Goal: Transaction & Acquisition: Purchase product/service

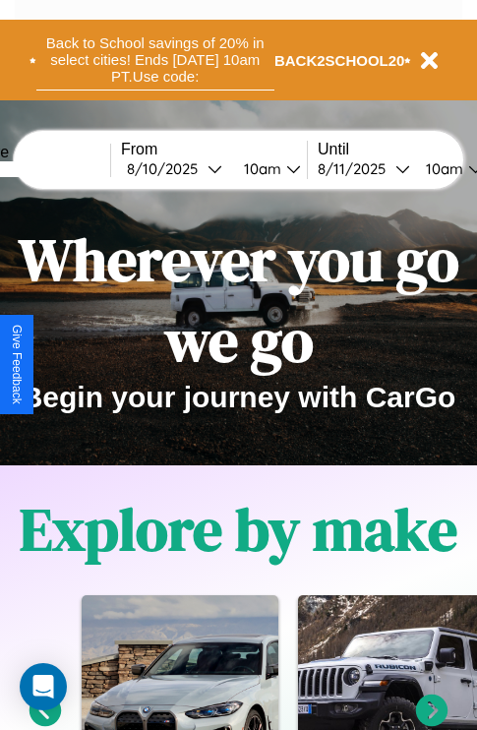
click at [154, 60] on button "Back to School savings of 20% in select cities! Ends [DATE] 10am PT. Use code:" at bounding box center [155, 60] width 238 height 61
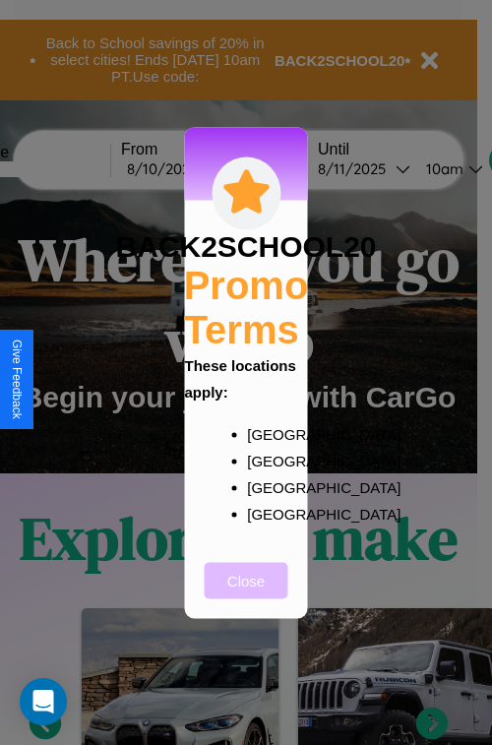
click at [246, 593] on button "Close" at bounding box center [247, 580] width 84 height 36
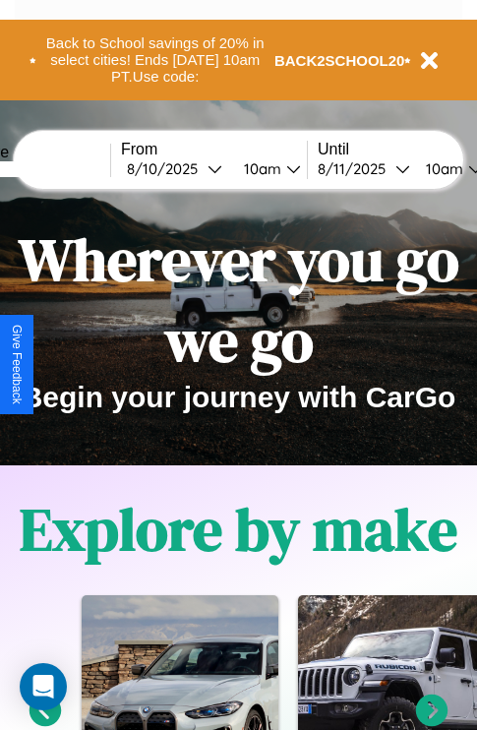
click at [66, 168] on input "text" at bounding box center [37, 169] width 148 height 16
type input "*********"
click at [199, 168] on div "[DATE]" at bounding box center [167, 168] width 81 height 19
select select "*"
select select "****"
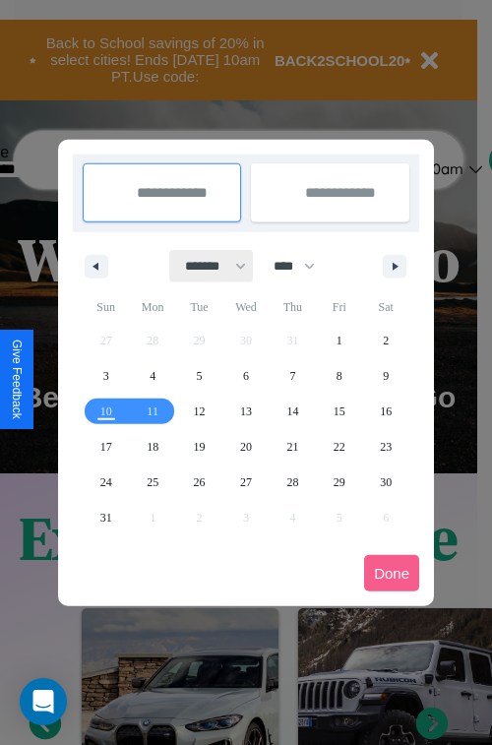
click at [207, 266] on select "******* ******** ***** ***** *** **** **** ****** ********* ******* ******** **…" at bounding box center [212, 266] width 84 height 32
select select "*"
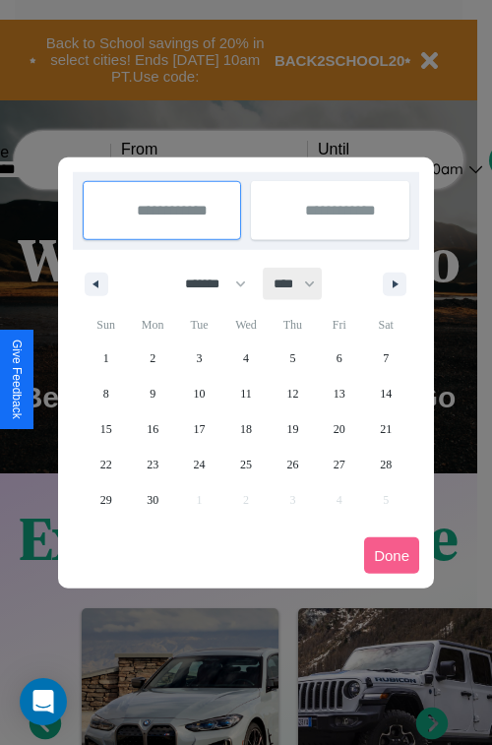
click at [303, 283] on select "**** **** **** **** **** **** **** **** **** **** **** **** **** **** **** ****…" at bounding box center [293, 284] width 59 height 32
select select "****"
click at [292, 357] on span "4" at bounding box center [292, 357] width 6 height 35
type input "**********"
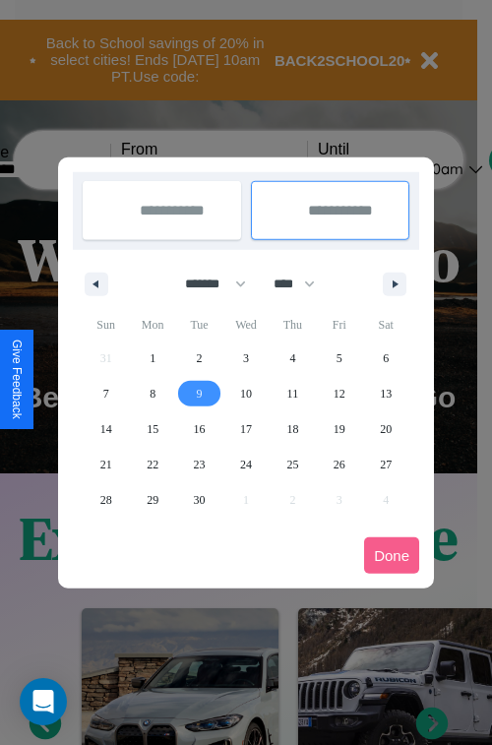
click at [199, 393] on span "9" at bounding box center [200, 393] width 6 height 35
type input "**********"
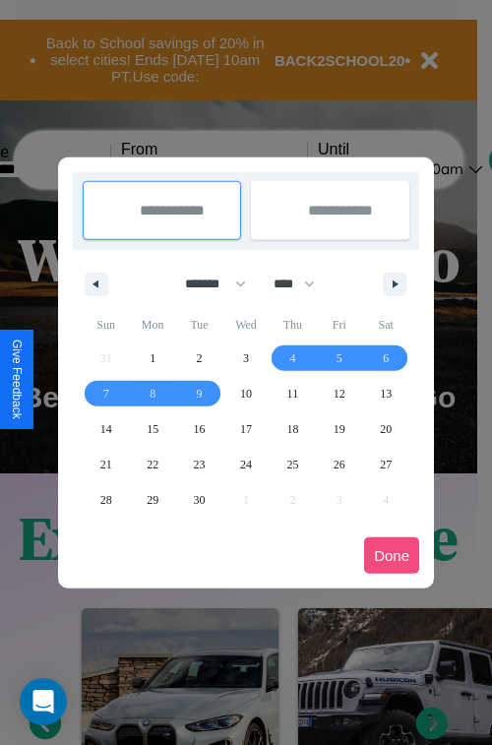
click at [392, 555] on button "Done" at bounding box center [391, 555] width 55 height 36
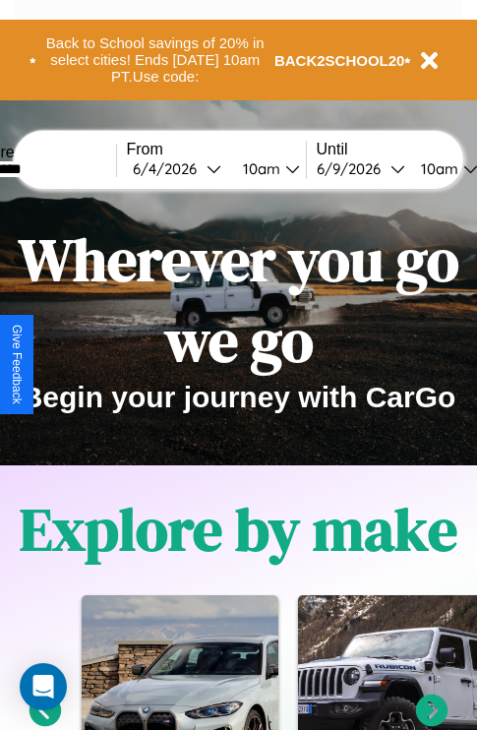
click at [282, 168] on div "10am" at bounding box center [259, 168] width 52 height 19
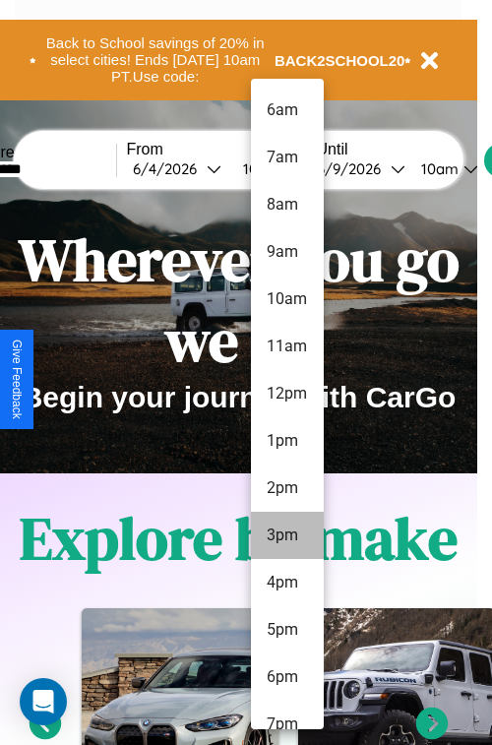
click at [286, 535] on li "3pm" at bounding box center [287, 535] width 73 height 47
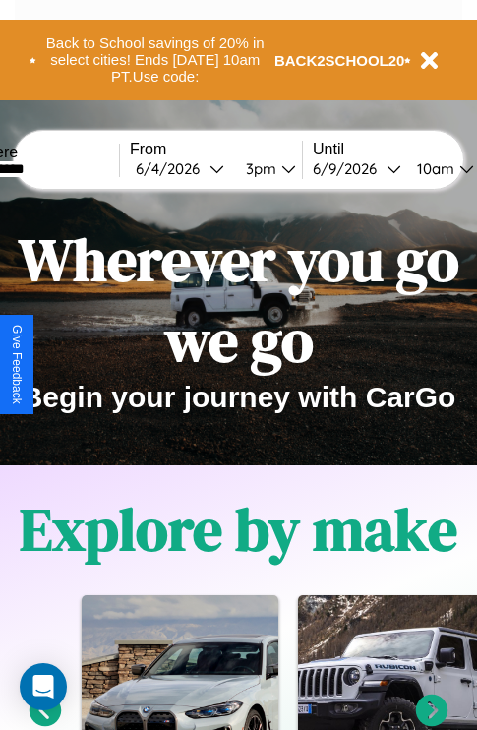
scroll to position [0, 64]
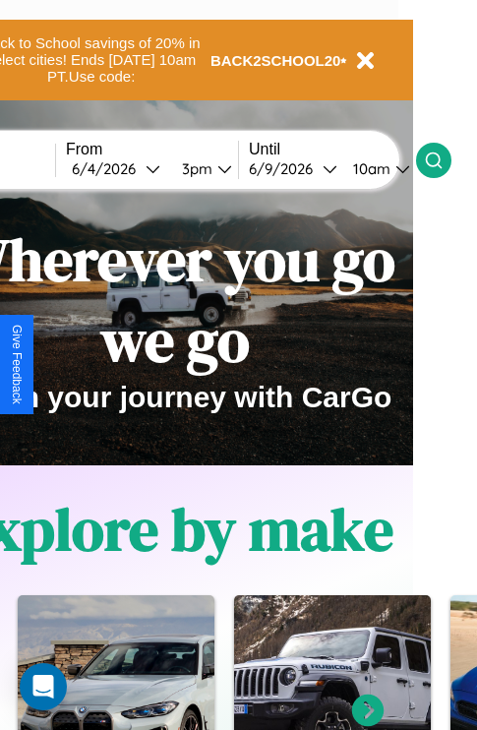
click at [444, 159] on icon at bounding box center [434, 161] width 20 height 20
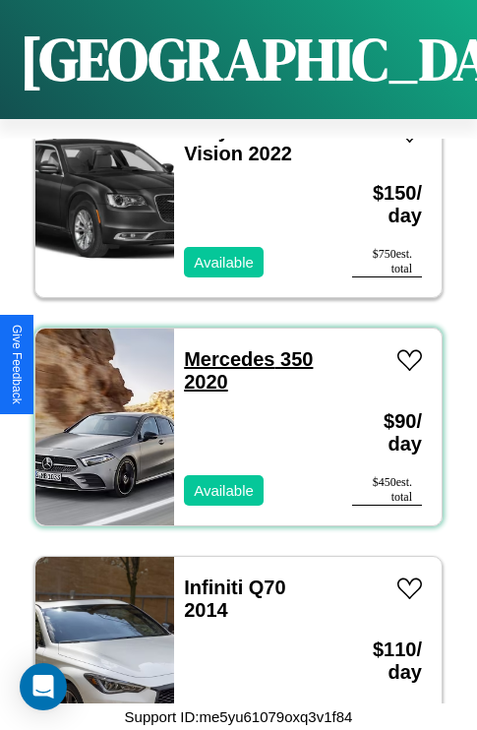
click at [223, 348] on link "Mercedes 350 2020" at bounding box center [248, 370] width 129 height 44
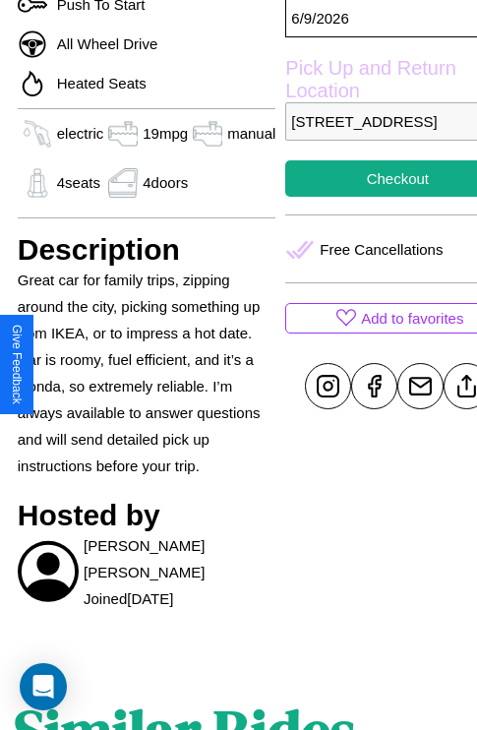
scroll to position [608, 59]
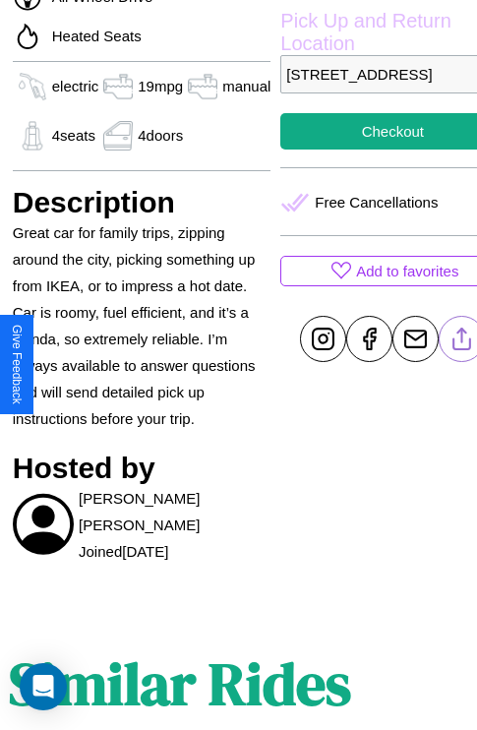
click at [462, 342] on line at bounding box center [462, 336] width 0 height 14
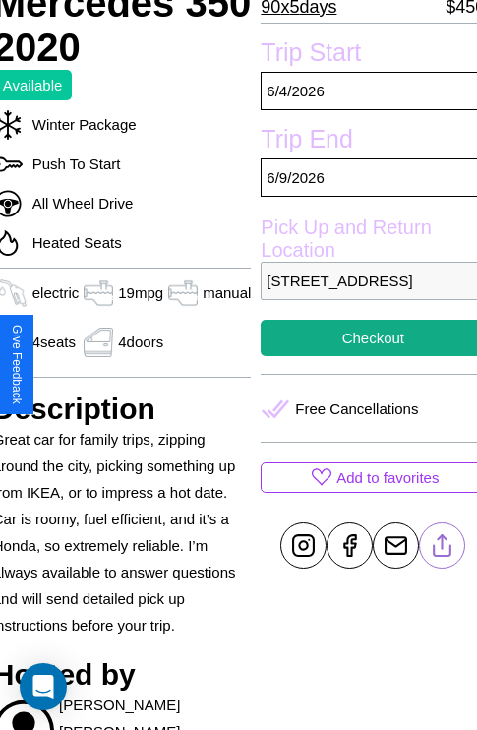
scroll to position [400, 79]
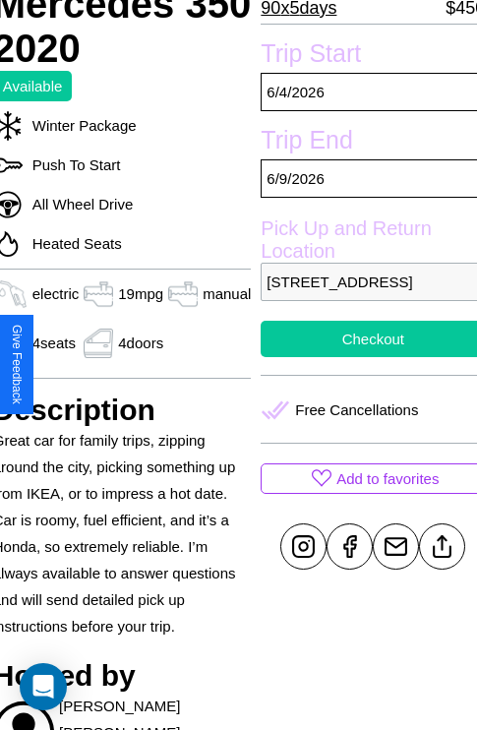
click at [365, 357] on button "Checkout" at bounding box center [373, 339] width 224 height 36
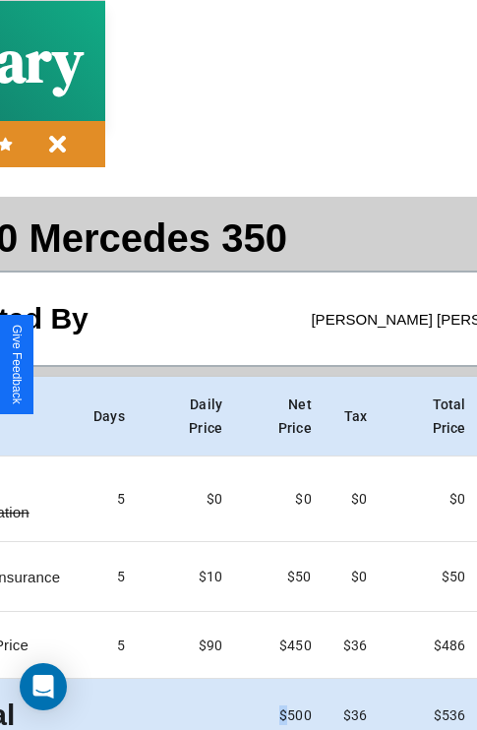
scroll to position [89, 225]
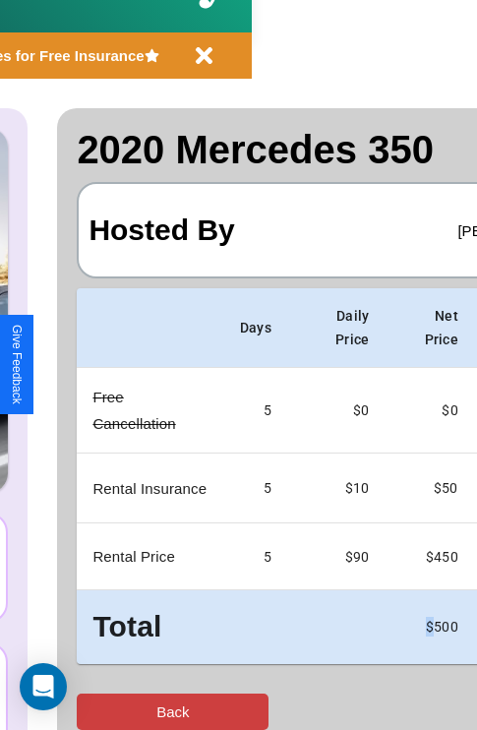
click at [95, 711] on button "Back" at bounding box center [173, 712] width 192 height 36
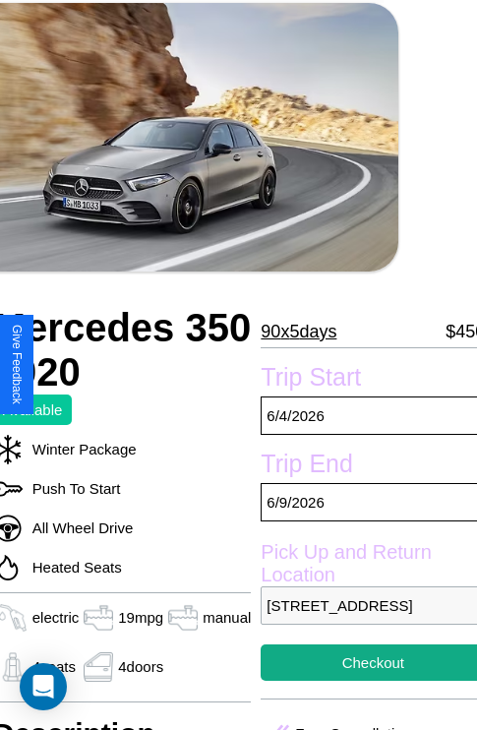
scroll to position [43, 79]
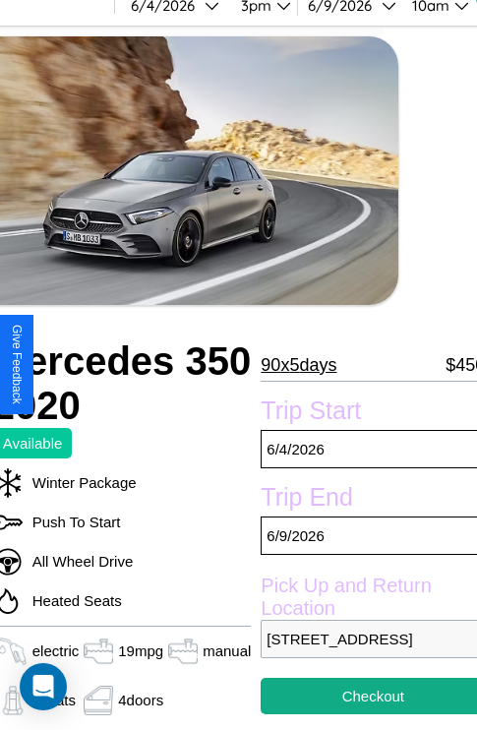
click at [298, 364] on p "90 x 5 days" at bounding box center [299, 364] width 76 height 31
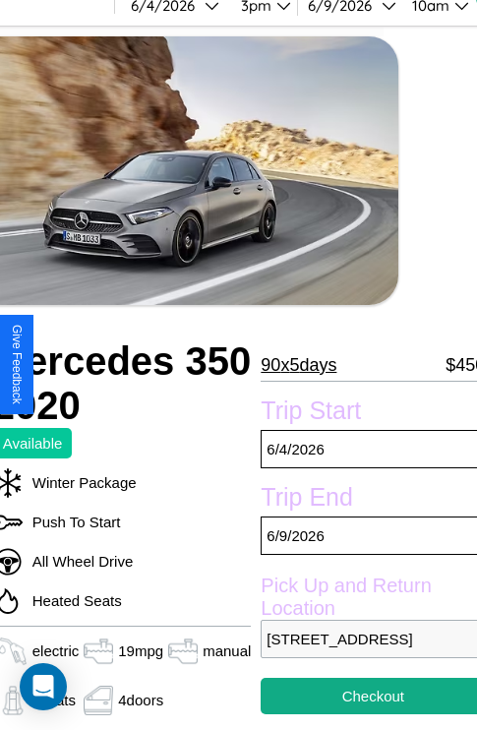
click at [298, 364] on p "90 x 5 days" at bounding box center [299, 364] width 76 height 31
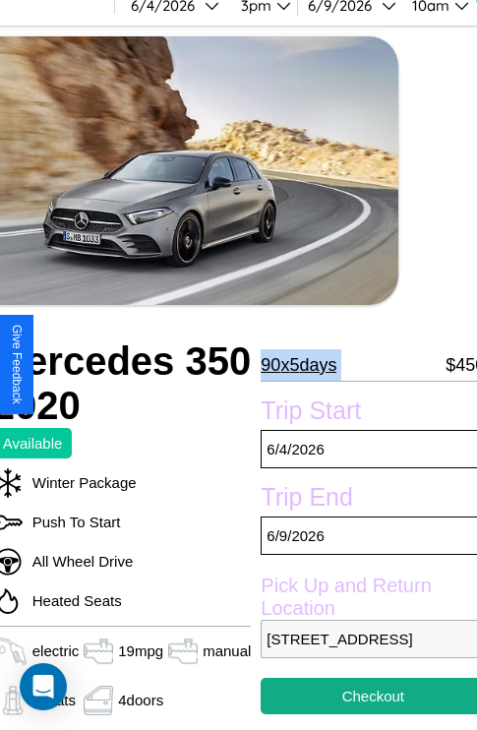
click at [298, 364] on p "90 x 5 days" at bounding box center [299, 364] width 76 height 31
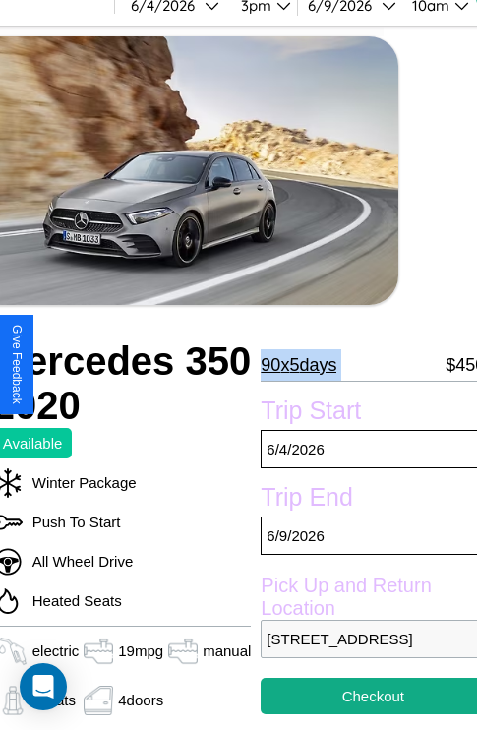
click at [298, 364] on p "90 x 5 days" at bounding box center [299, 364] width 76 height 31
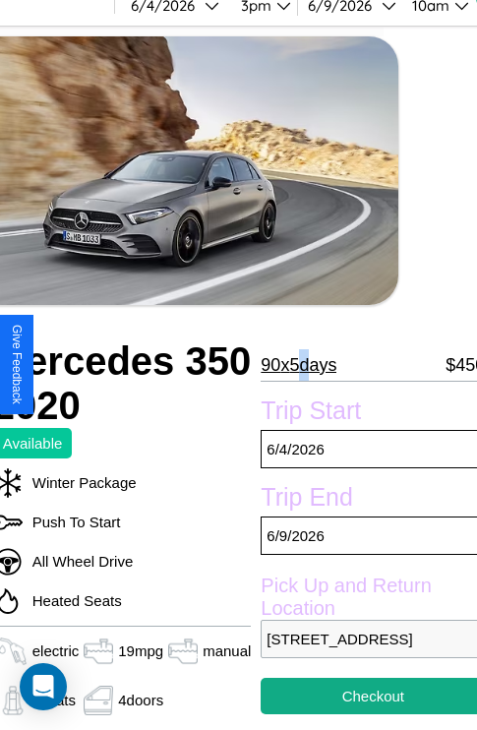
click at [298, 364] on p "90 x 5 days" at bounding box center [299, 364] width 76 height 31
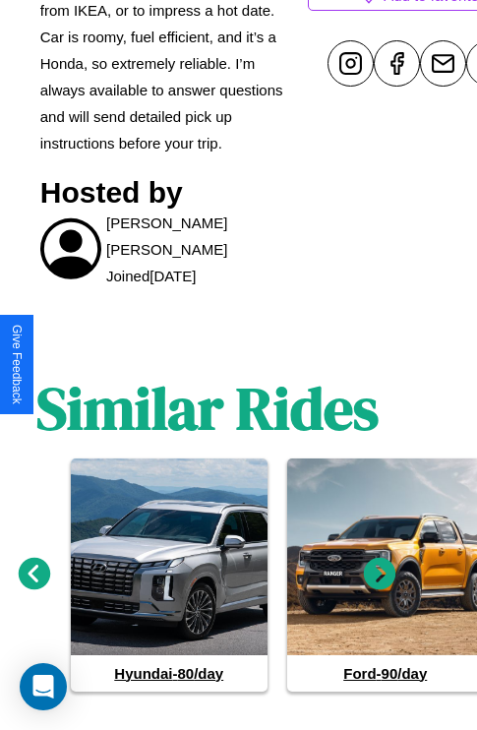
scroll to position [910, 30]
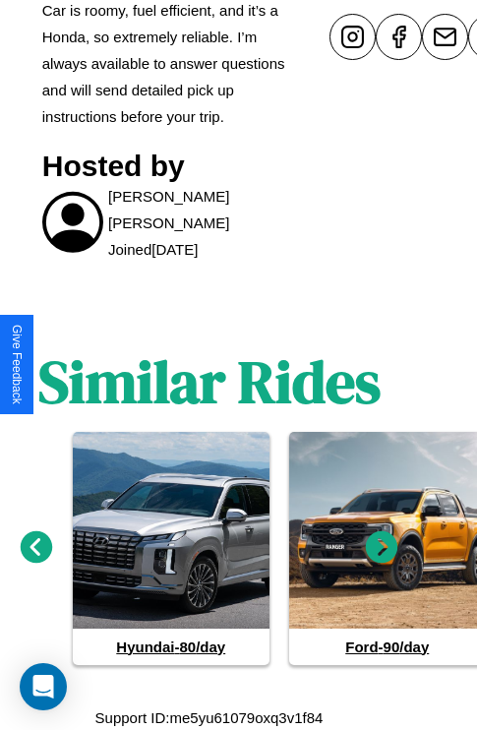
click at [35, 547] on icon at bounding box center [37, 546] width 32 height 32
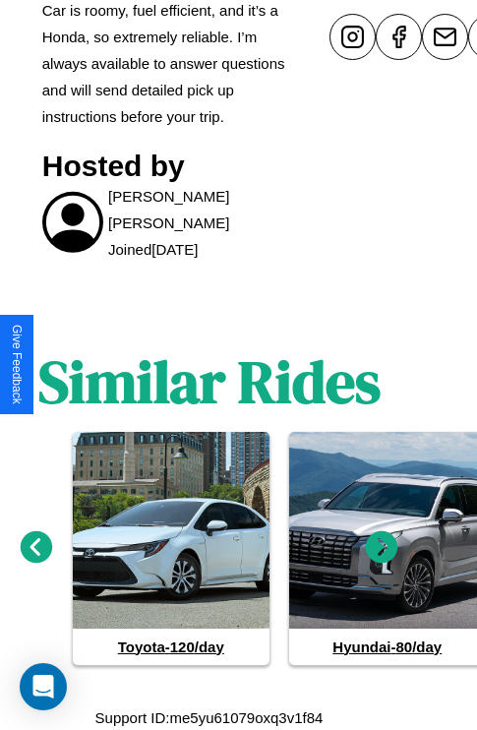
click at [382, 547] on icon at bounding box center [382, 546] width 32 height 32
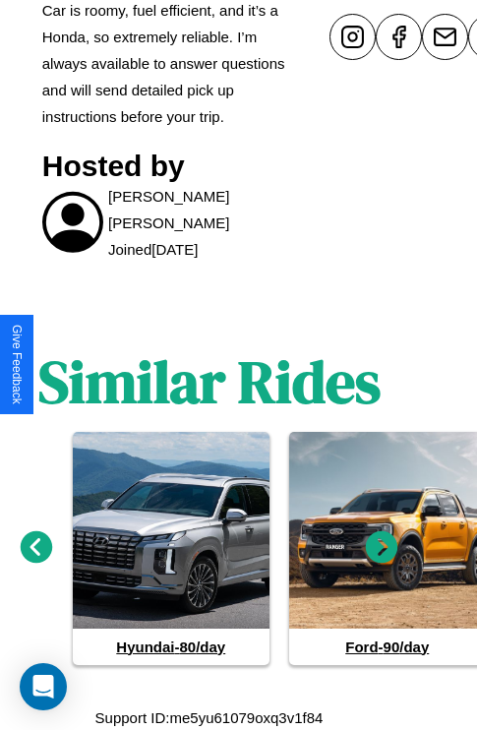
click at [382, 547] on icon at bounding box center [382, 546] width 32 height 32
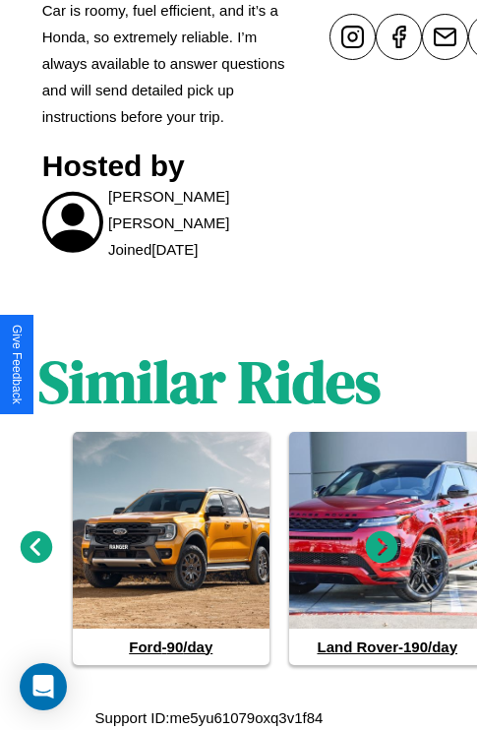
click at [35, 547] on icon at bounding box center [37, 546] width 32 height 32
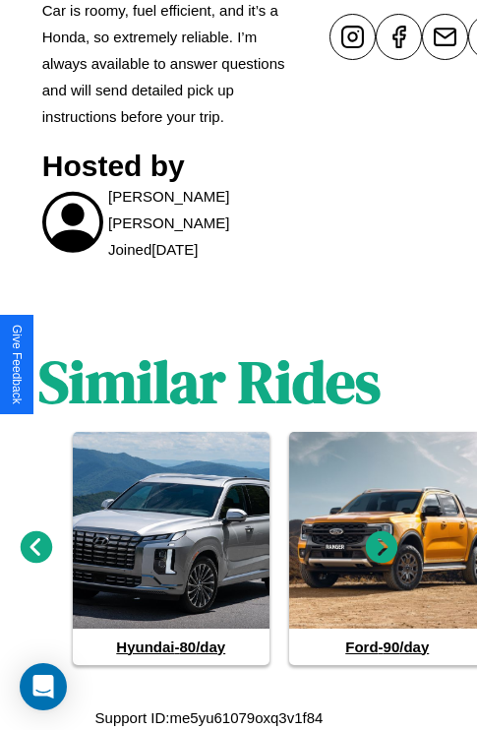
click at [382, 547] on icon at bounding box center [382, 546] width 32 height 32
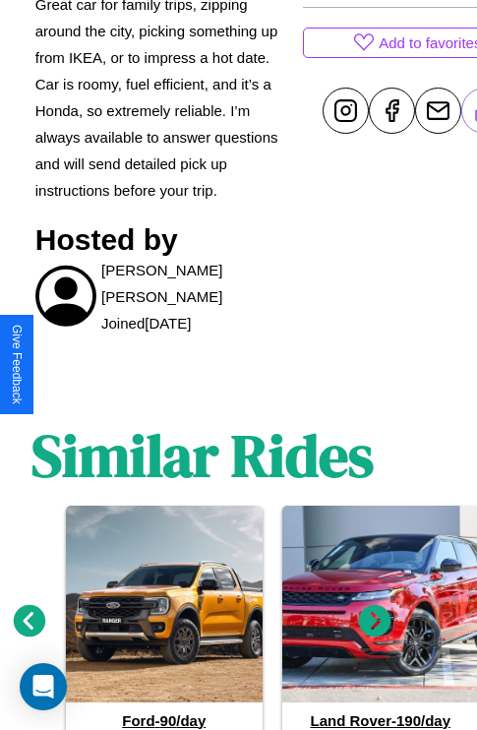
scroll to position [608, 59]
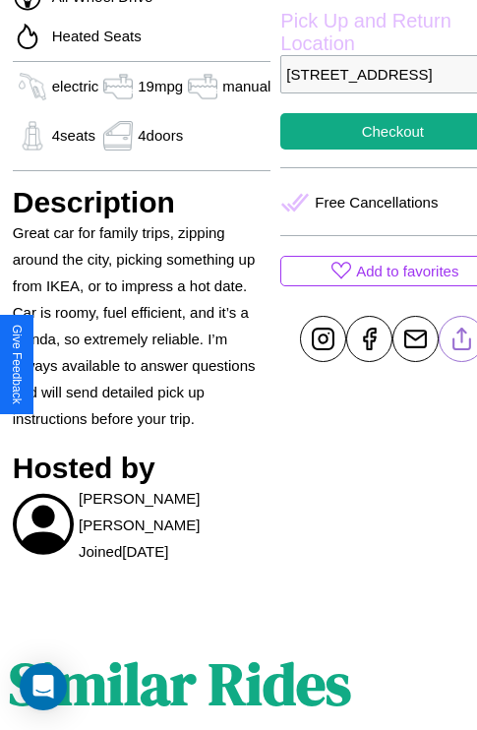
click at [462, 342] on line at bounding box center [462, 336] width 0 height 14
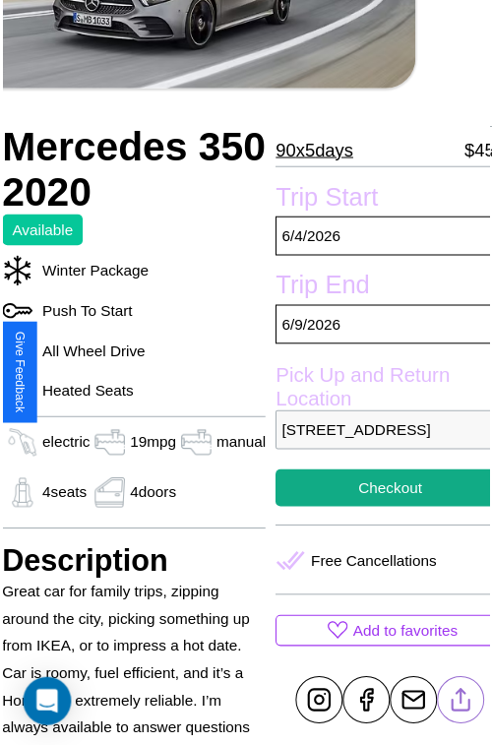
scroll to position [127, 79]
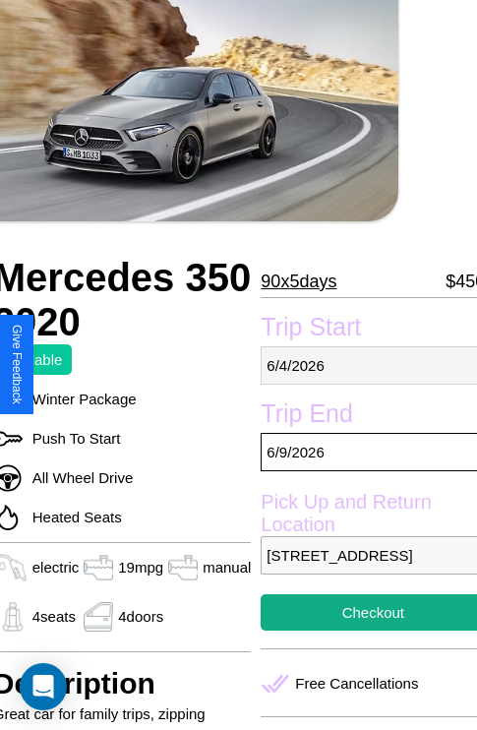
click at [365, 365] on p "6 / 4 / 2026" at bounding box center [373, 365] width 224 height 38
select select "*"
select select "****"
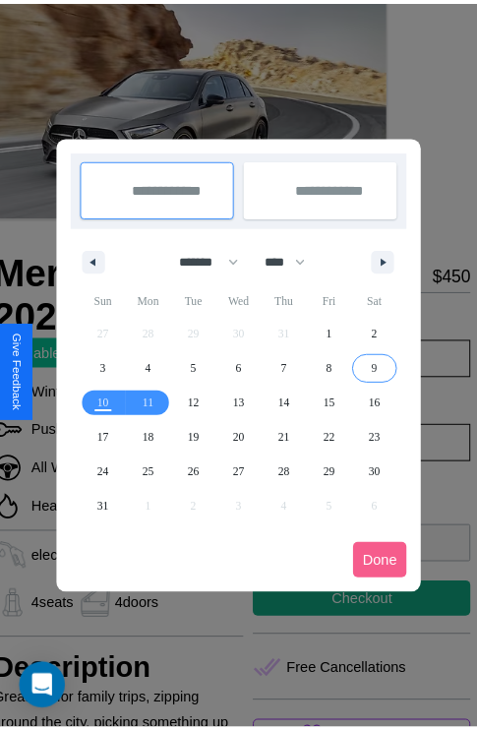
scroll to position [0, 79]
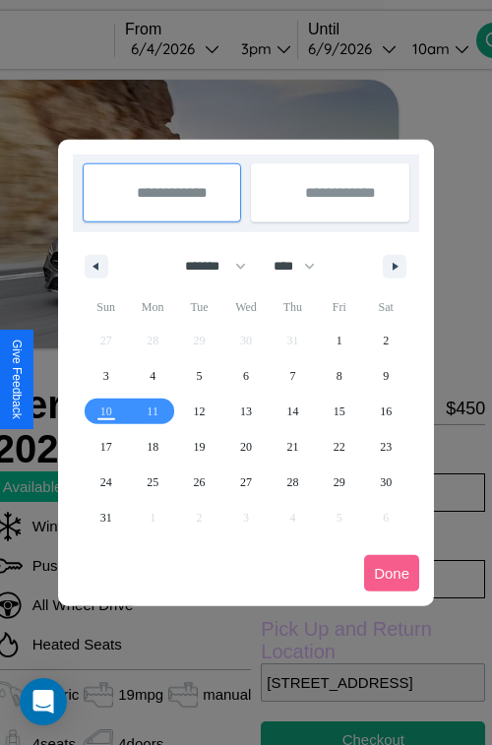
click at [203, 48] on div at bounding box center [246, 372] width 492 height 745
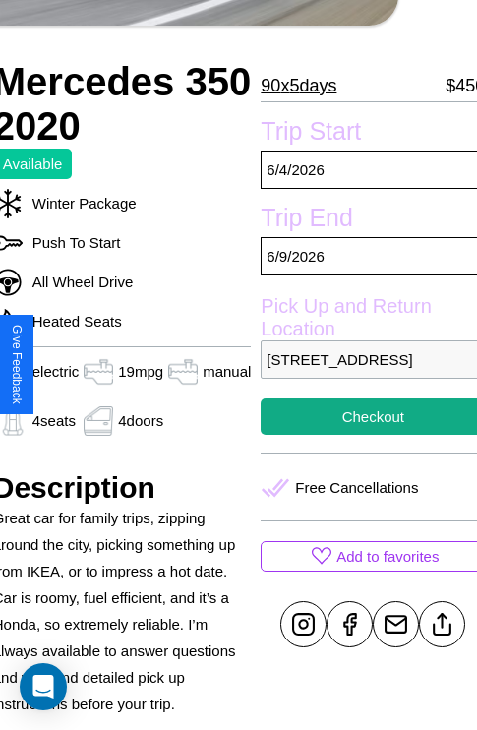
scroll to position [400, 79]
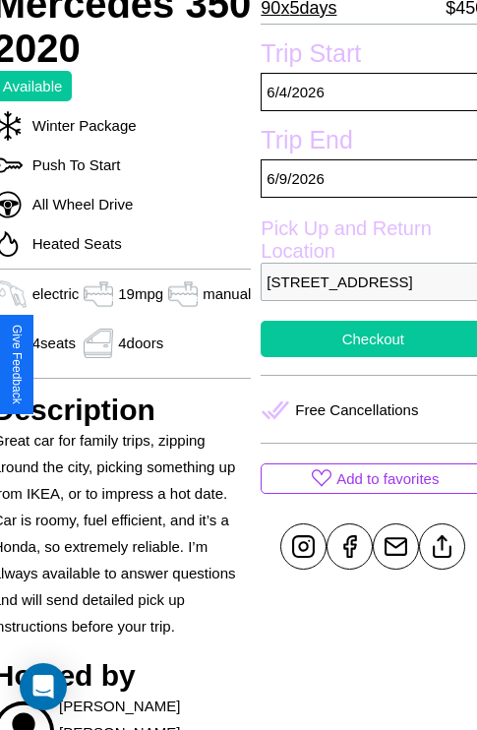
click at [365, 357] on button "Checkout" at bounding box center [373, 339] width 224 height 36
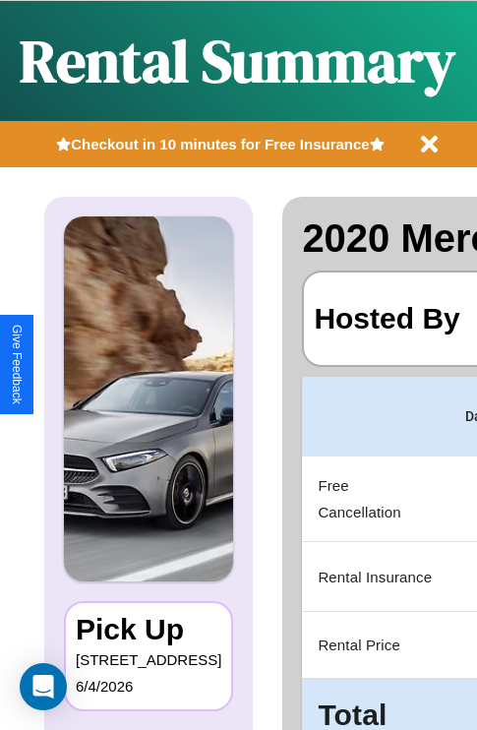
scroll to position [0, 372]
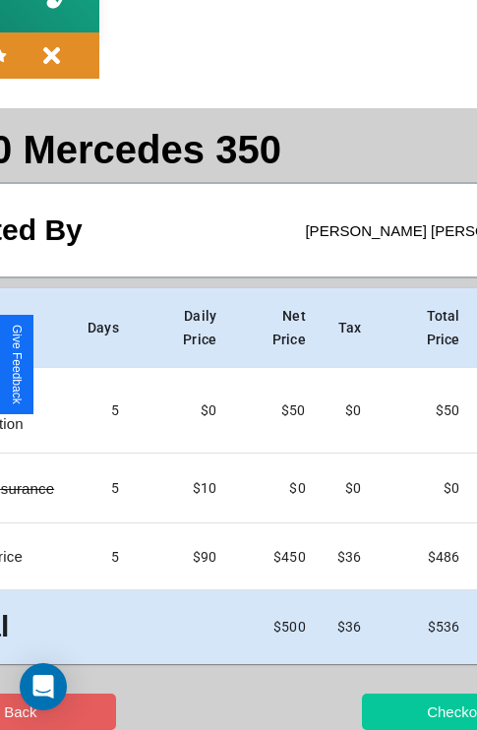
click at [381, 711] on button "Checkout" at bounding box center [458, 712] width 192 height 36
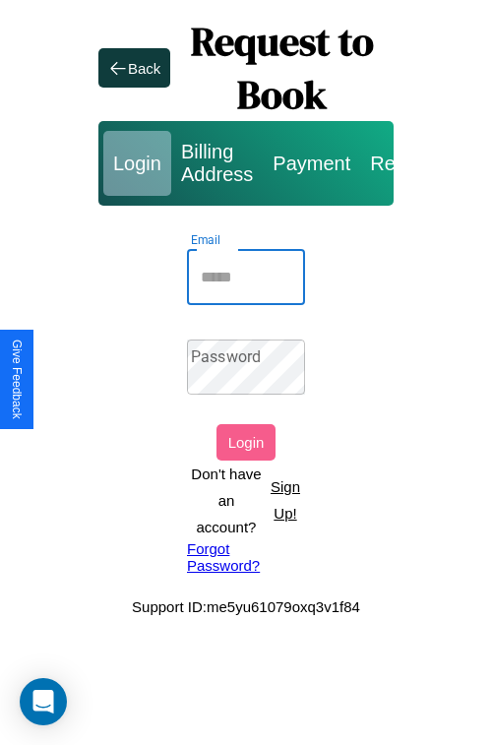
click at [246, 276] on input "Email" at bounding box center [246, 277] width 118 height 55
type input "**********"
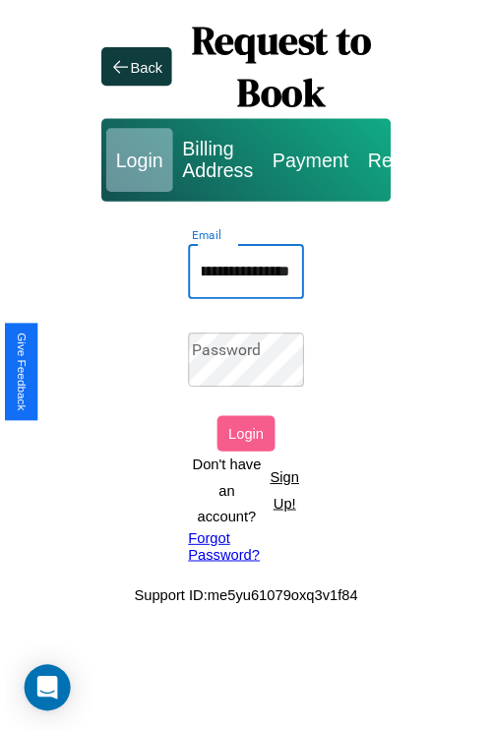
scroll to position [0, 0]
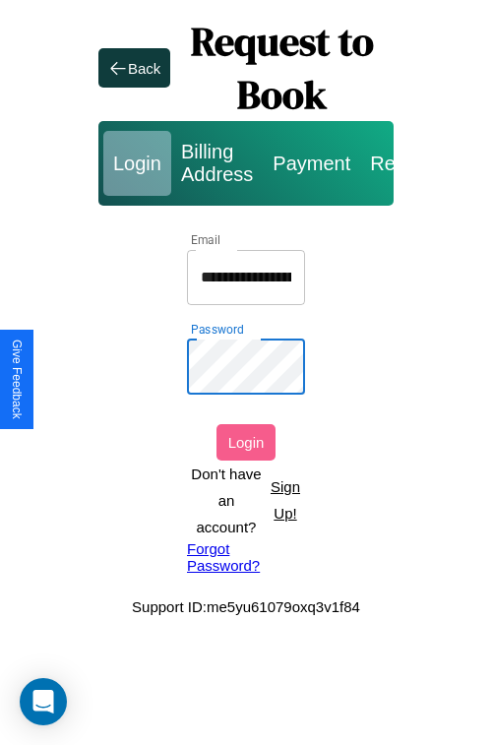
click at [246, 442] on button "Login" at bounding box center [245, 442] width 59 height 36
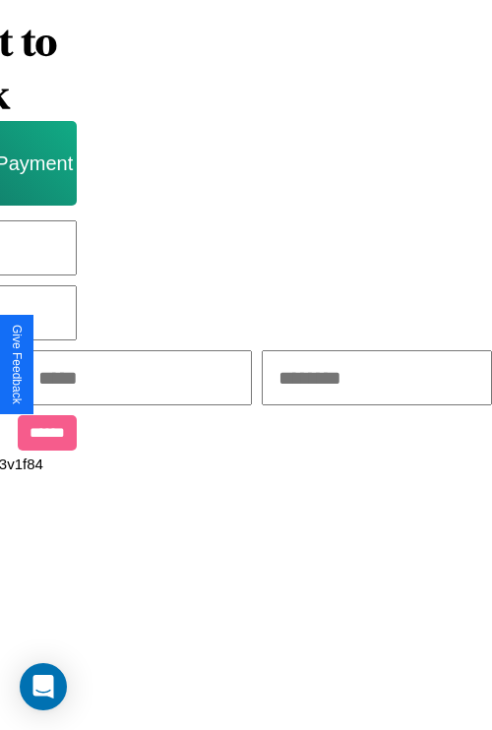
scroll to position [0, 335]
